Goal: Information Seeking & Learning: Check status

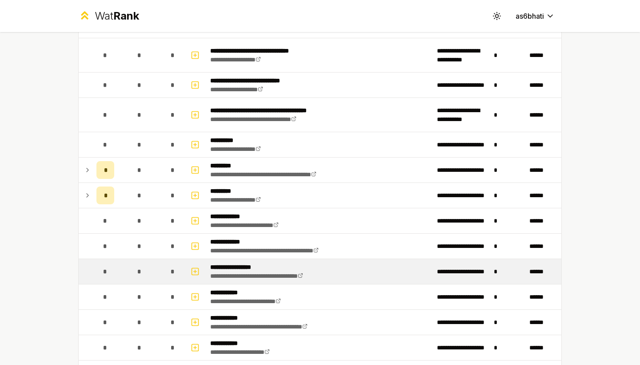
scroll to position [776, 0]
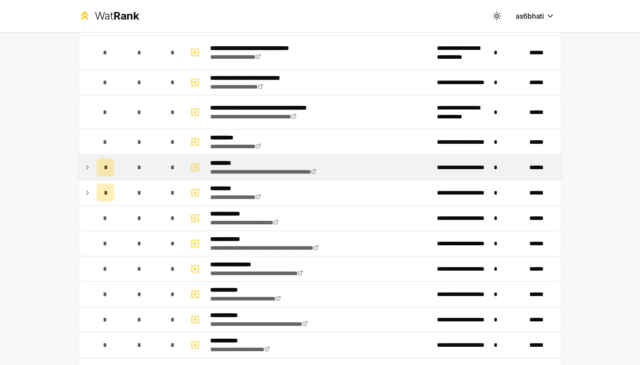
click at [89, 165] on icon at bounding box center [87, 167] width 7 height 11
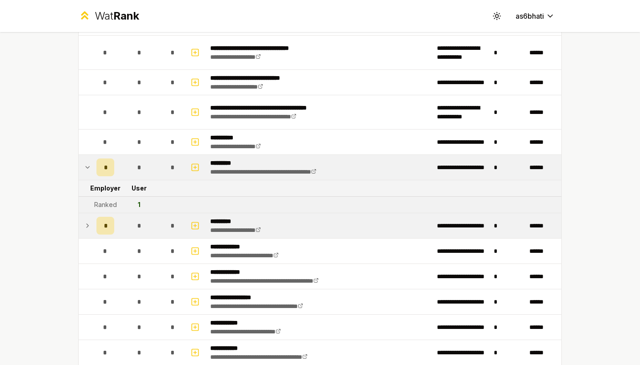
click at [87, 226] on icon at bounding box center [87, 225] width 7 height 11
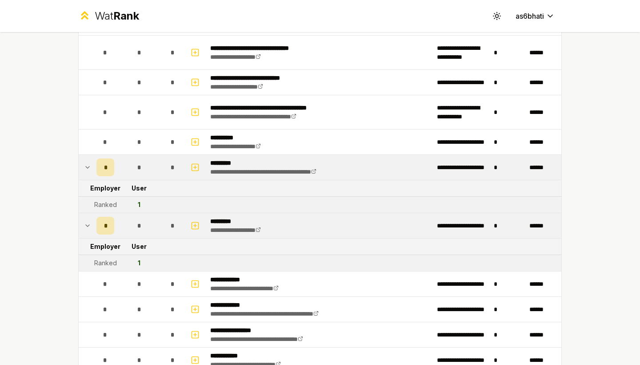
click at [139, 207] on div "1" at bounding box center [139, 204] width 3 height 9
drag, startPoint x: 144, startPoint y: 205, endPoint x: 115, endPoint y: 205, distance: 28.9
click at [115, 205] on tr "Ranked 1" at bounding box center [320, 205] width 483 height 16
click at [101, 205] on div "Ranked" at bounding box center [105, 204] width 23 height 9
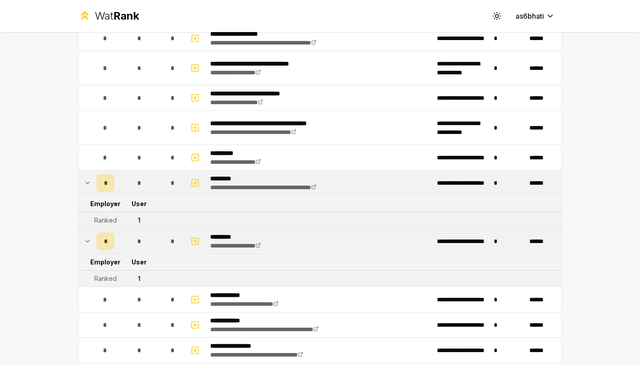
scroll to position [761, 0]
click at [108, 189] on div "*" at bounding box center [105, 182] width 18 height 18
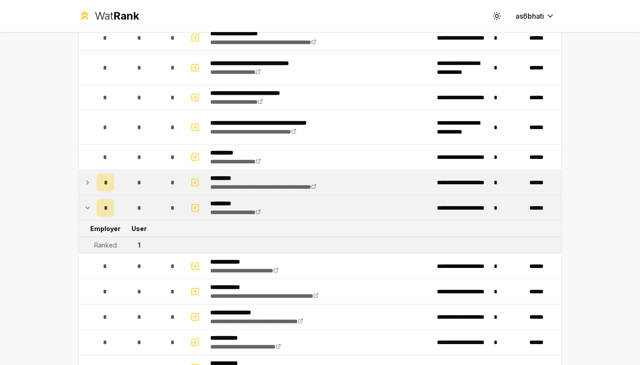
click at [108, 185] on div "*" at bounding box center [105, 182] width 18 height 18
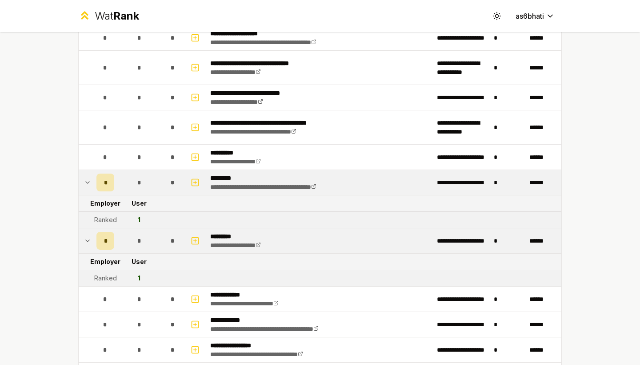
click at [108, 185] on div "*" at bounding box center [105, 182] width 18 height 18
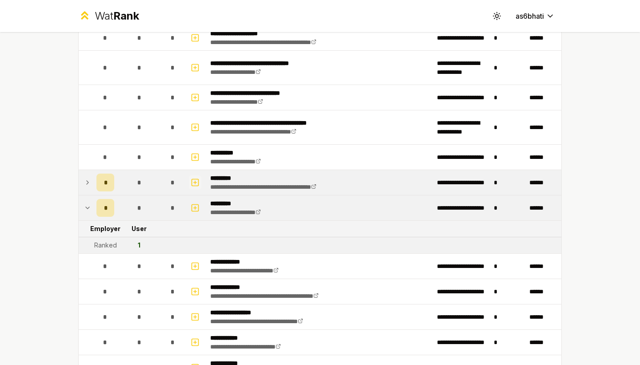
click at [197, 182] on icon "button" at bounding box center [195, 182] width 3 height 0
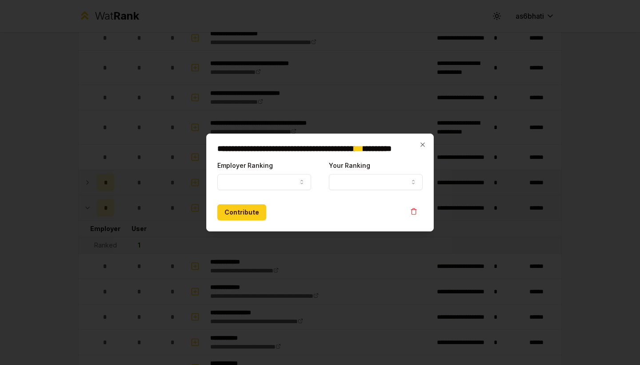
select select
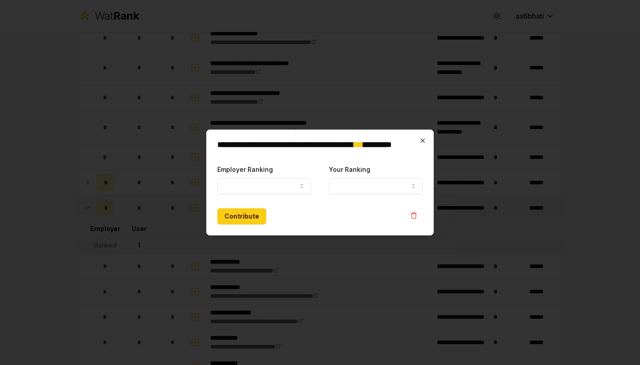
click at [422, 140] on icon "button" at bounding box center [422, 140] width 7 height 7
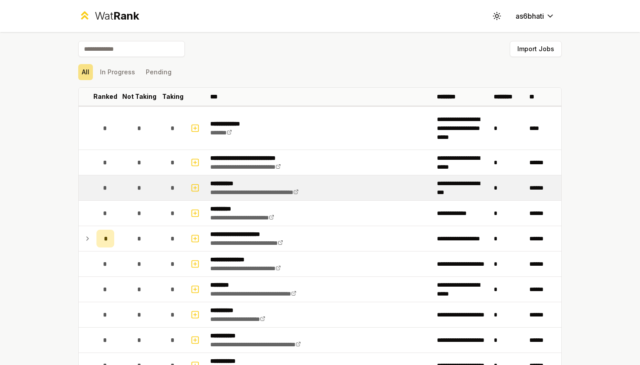
scroll to position [0, 0]
